Goal: Task Accomplishment & Management: Use online tool/utility

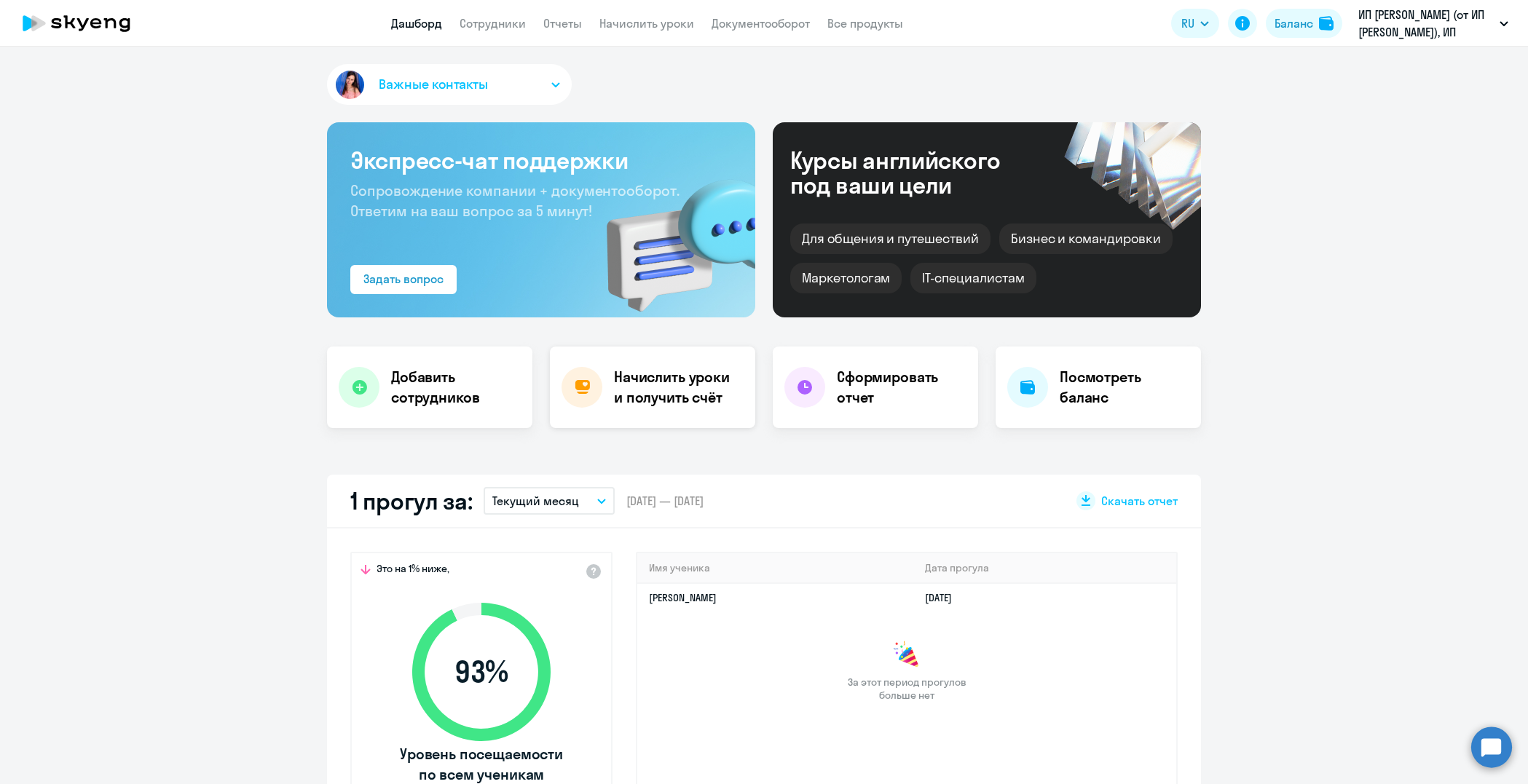
select select "30"
click at [672, 378] on h4 "Начислить уроки и получить счёт" at bounding box center [678, 386] width 127 height 40
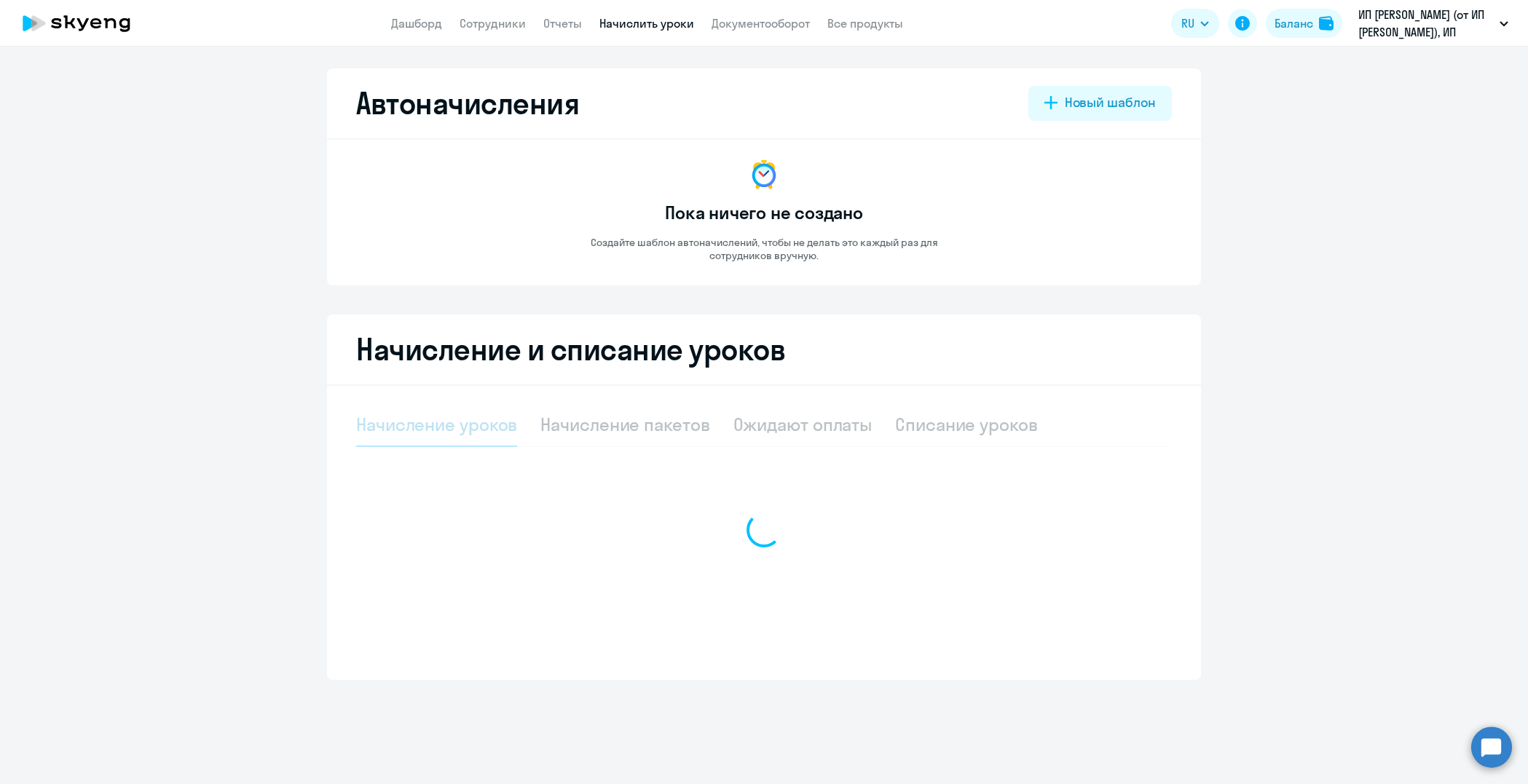
select select "10"
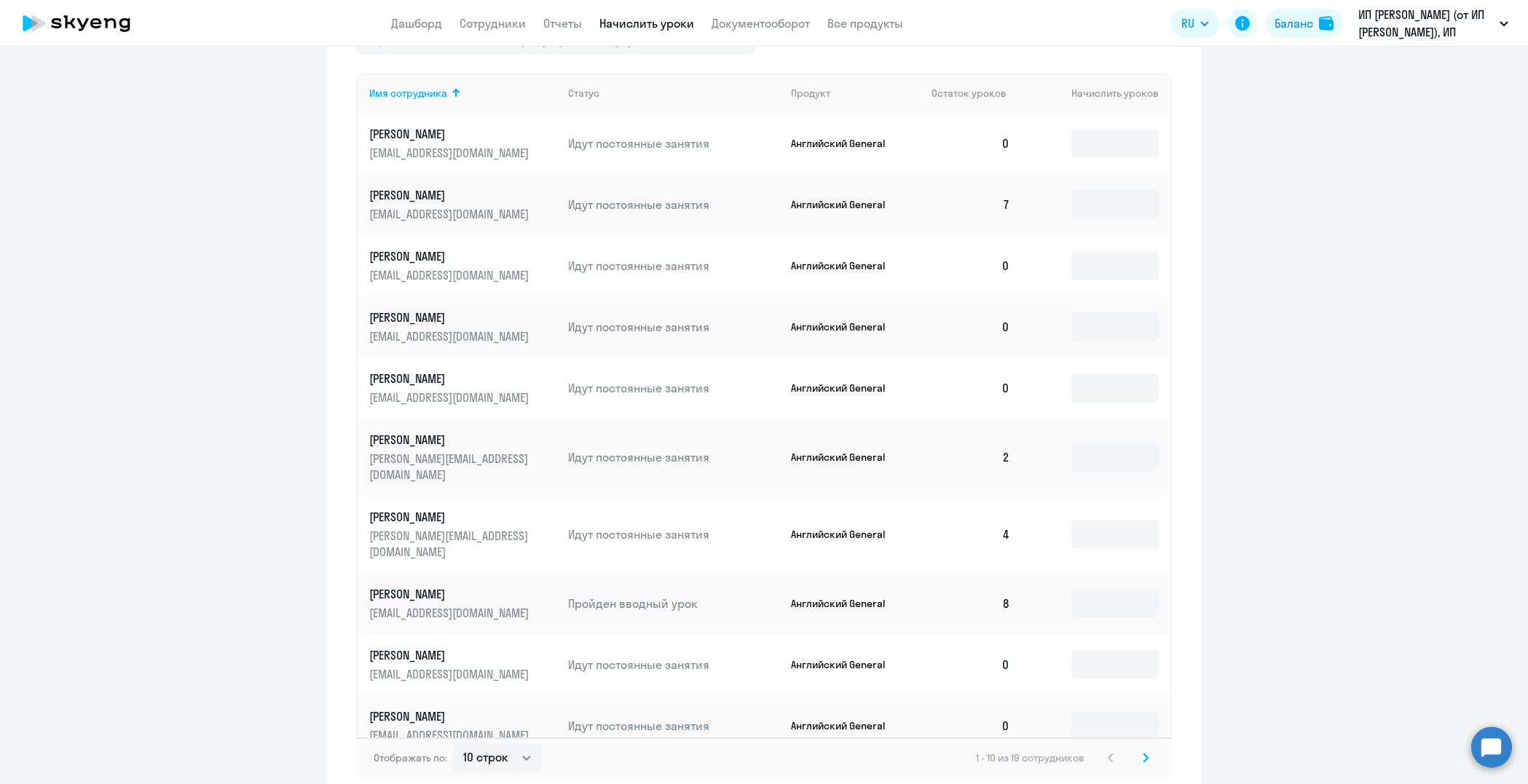
scroll to position [509, 0]
click at [1143, 752] on icon at bounding box center [1145, 757] width 6 height 10
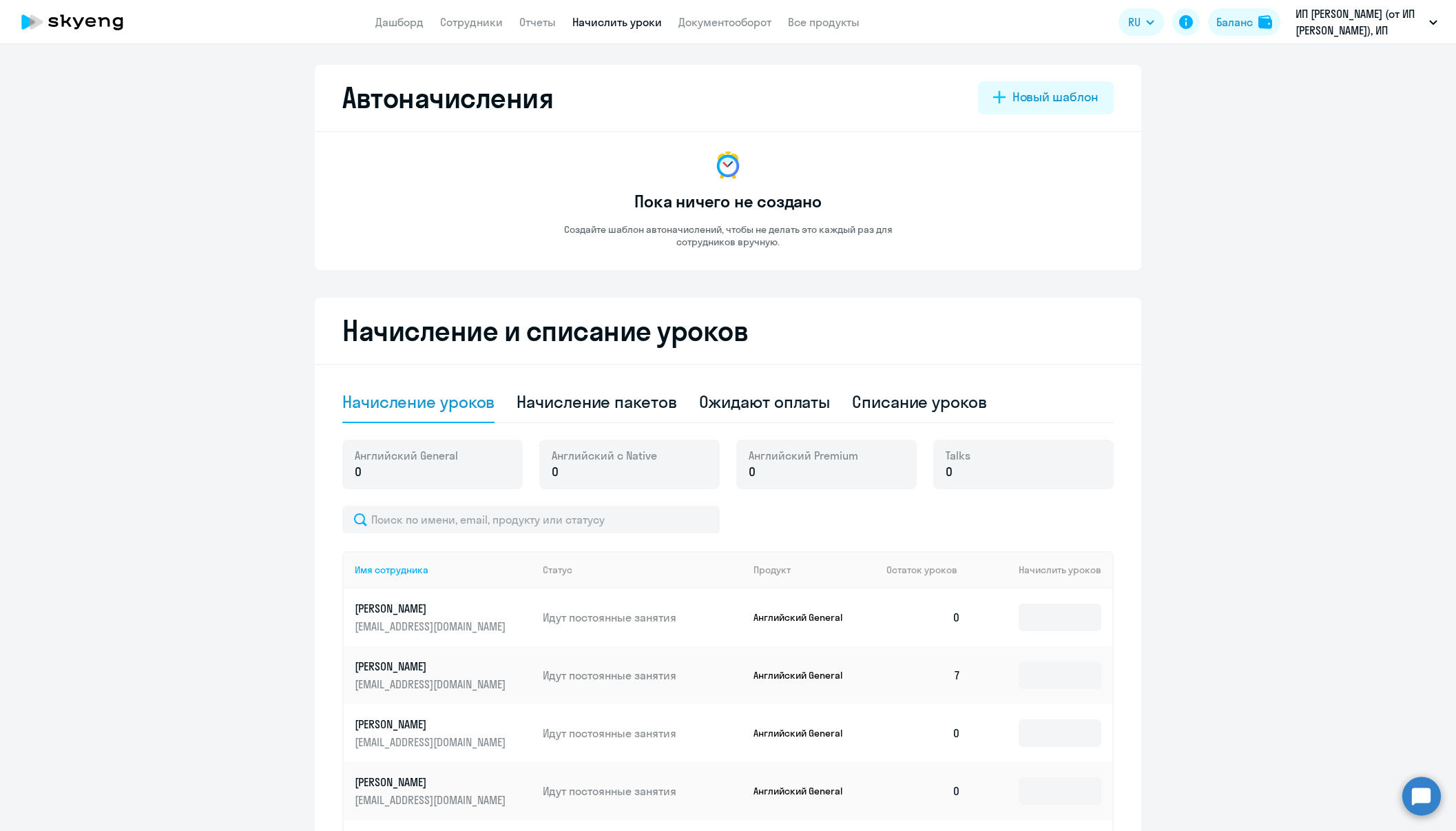
select select "10"
